Goal: Navigation & Orientation: Find specific page/section

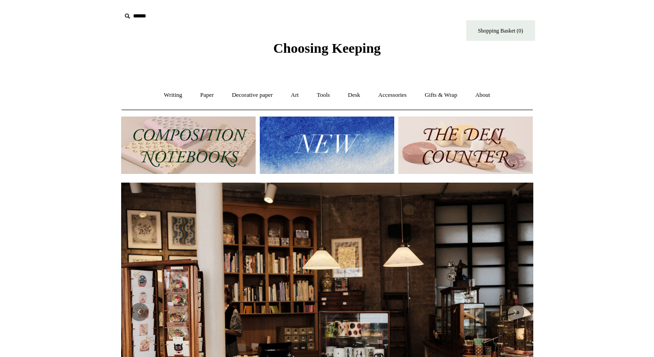
click at [327, 149] on img at bounding box center [327, 145] width 135 height 57
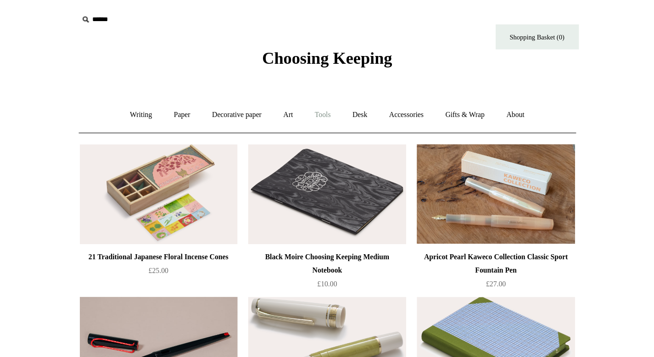
click at [335, 97] on link "Tools +" at bounding box center [324, 95] width 30 height 24
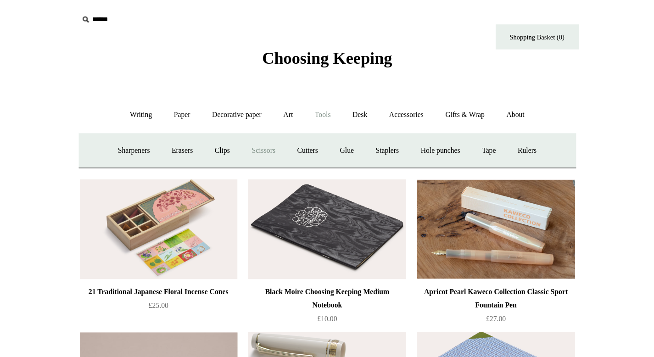
click at [277, 125] on link "Scissors" at bounding box center [275, 124] width 36 height 24
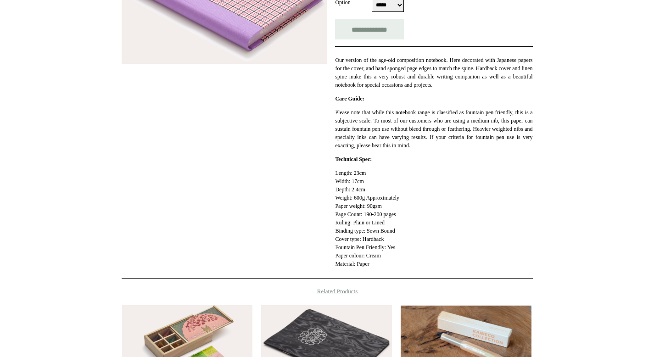
scroll to position [269, 0]
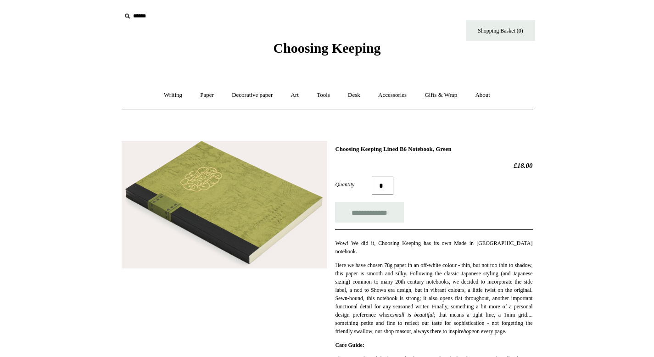
drag, startPoint x: 450, startPoint y: 150, endPoint x: 290, endPoint y: 151, distance: 160.2
click at [290, 152] on div "**********" at bounding box center [327, 336] width 411 height 405
copy div "Choosing Keeping Lined B6 Notebook"
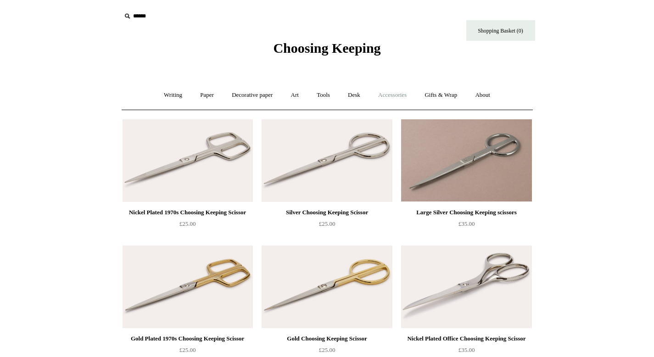
click at [390, 97] on link "Accessories +" at bounding box center [392, 95] width 45 height 24
